Goal: Information Seeking & Learning: Compare options

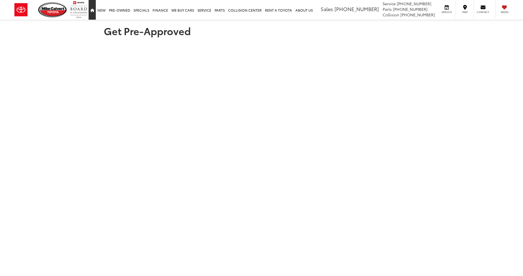
drag, startPoint x: 0, startPoint y: 0, endPoint x: 89, endPoint y: 14, distance: 90.3
click at [89, 14] on link "Home" at bounding box center [92, 10] width 7 height 20
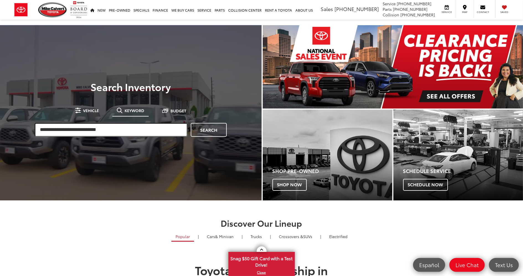
click at [130, 129] on input "search" at bounding box center [111, 130] width 153 height 14
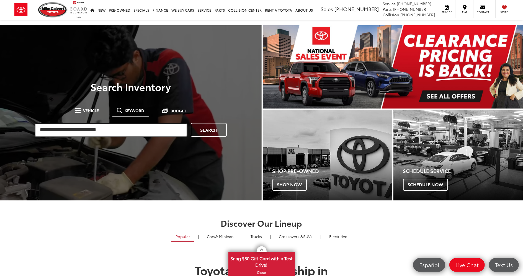
click at [106, 130] on input "search" at bounding box center [111, 130] width 153 height 14
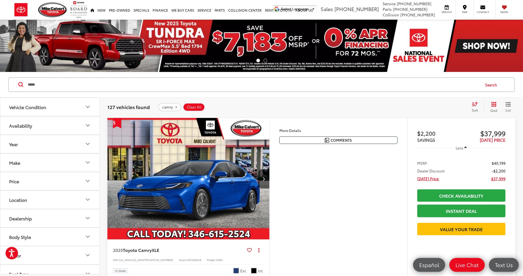
click at [494, 101] on div "127 vehicles found camry Clear All + 0 test Sort Relevance: Price: High to Low …" at bounding box center [312, 107] width 424 height 20
click at [492, 107] on icon "Grid View" at bounding box center [494, 104] width 5 height 5
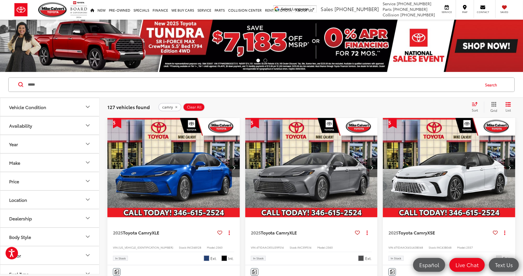
click at [474, 109] on span "Sort" at bounding box center [475, 110] width 6 height 5
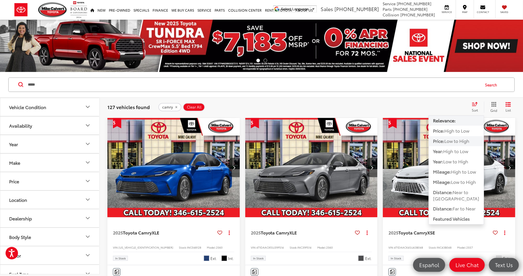
click at [441, 144] on span "Price:" at bounding box center [438, 141] width 11 height 6
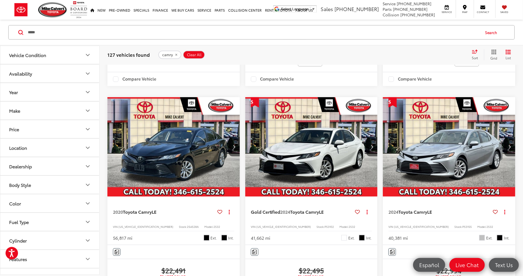
scroll to position [333, 0]
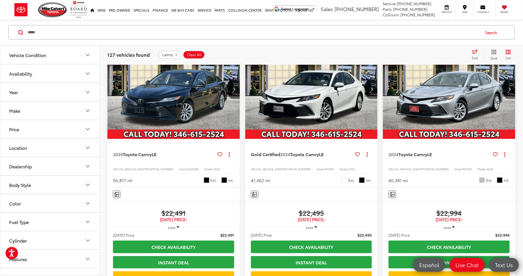
click at [495, 51] on icon "Grid View" at bounding box center [494, 52] width 5 height 5
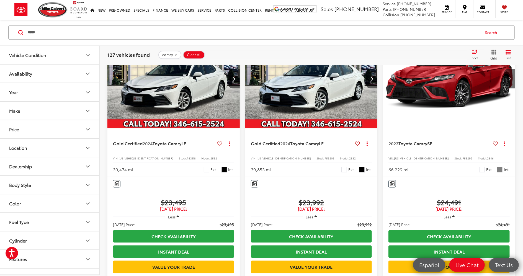
scroll to position [998, 0]
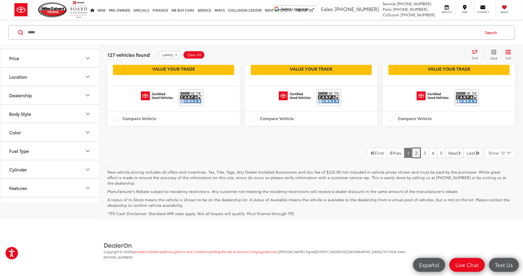
click at [412, 158] on link "2" at bounding box center [416, 153] width 9 height 10
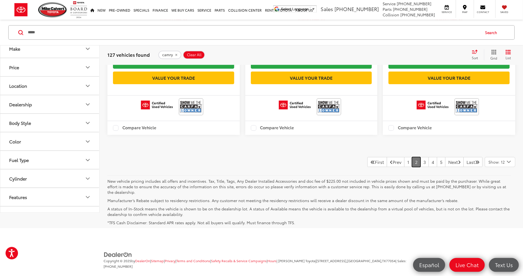
scroll to position [1231, 0]
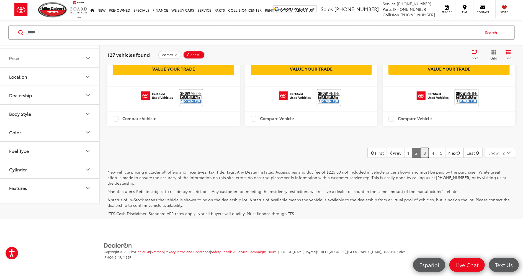
click at [421, 158] on link "3" at bounding box center [425, 153] width 9 height 10
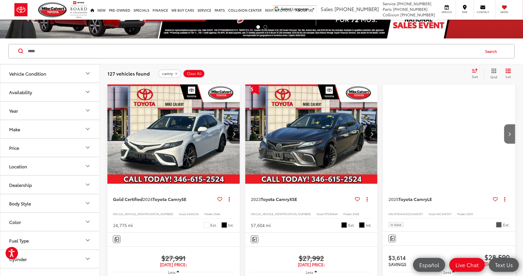
scroll to position [52, 0]
